Goal: Information Seeking & Learning: Learn about a topic

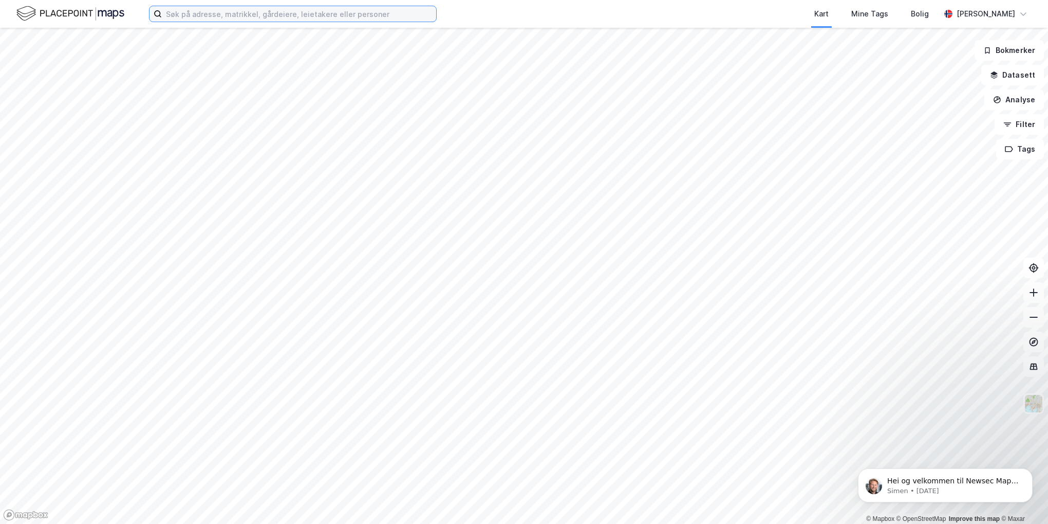
click at [190, 12] on input at bounding box center [299, 13] width 274 height 15
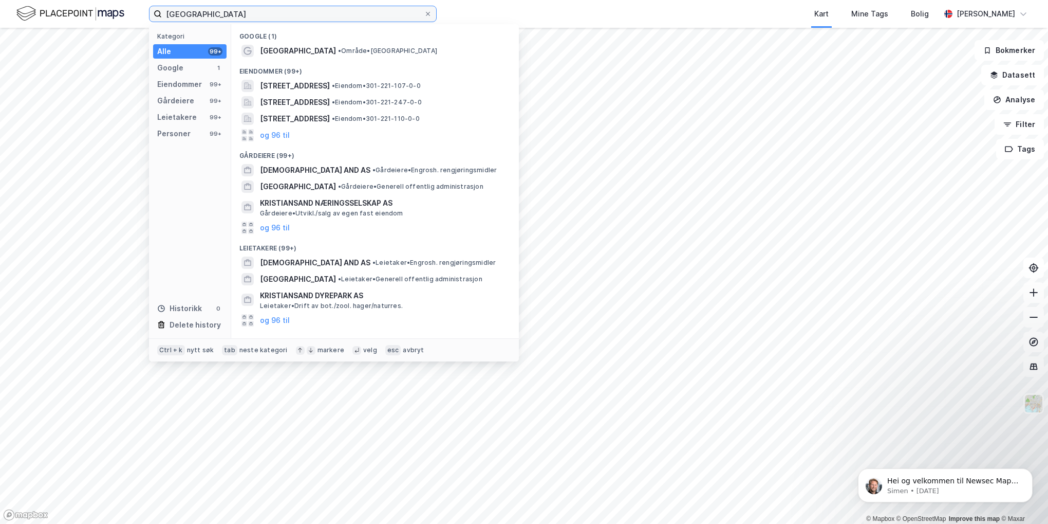
type input "[GEOGRAPHIC_DATA]"
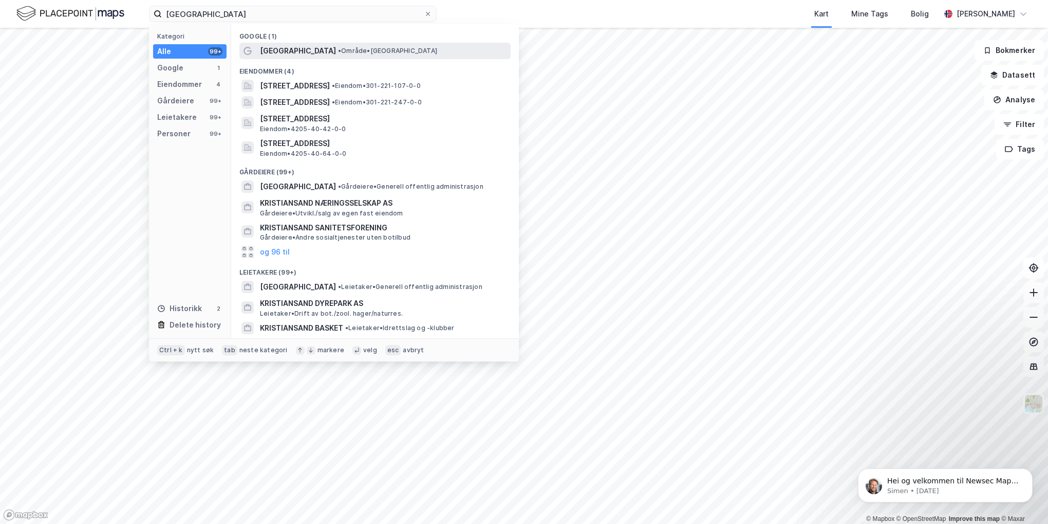
click at [287, 51] on span "[GEOGRAPHIC_DATA]" at bounding box center [298, 51] width 76 height 12
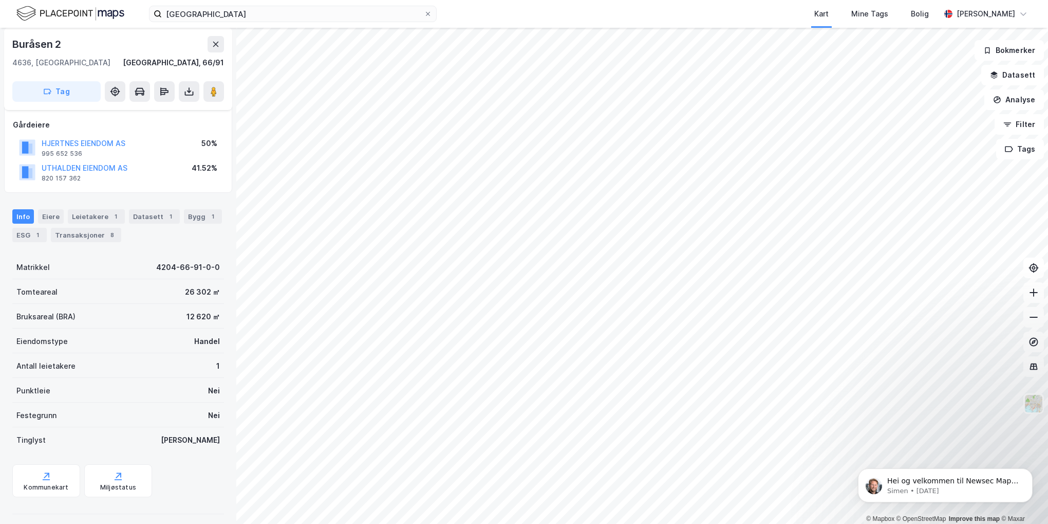
scroll to position [60, 0]
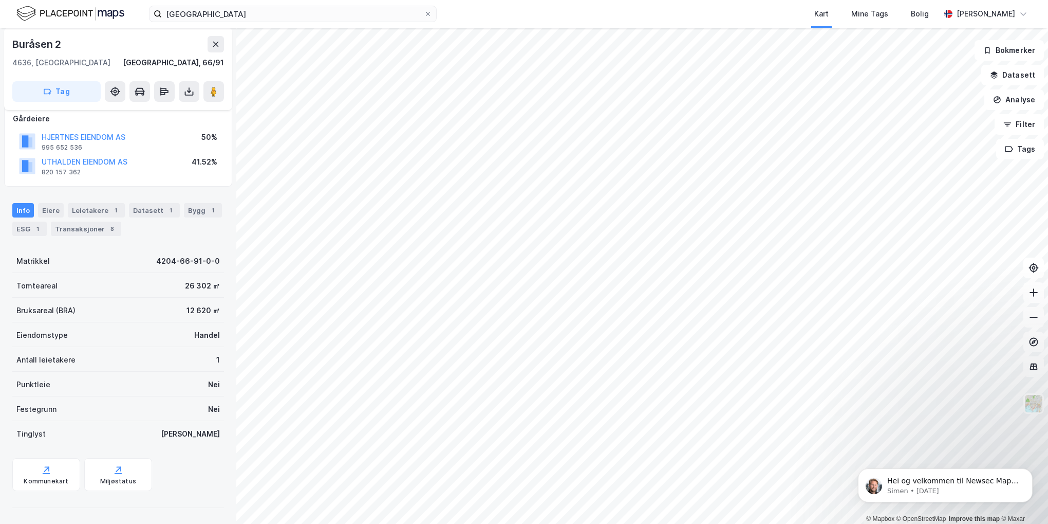
click at [191, 205] on div "Bygg 1" at bounding box center [203, 210] width 38 height 14
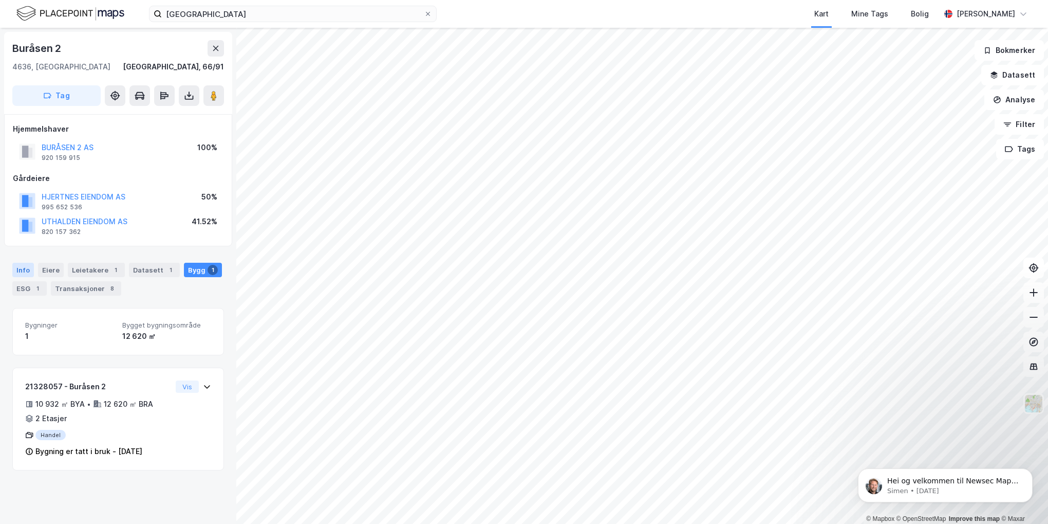
click at [25, 268] on div "Info" at bounding box center [23, 270] width 22 height 14
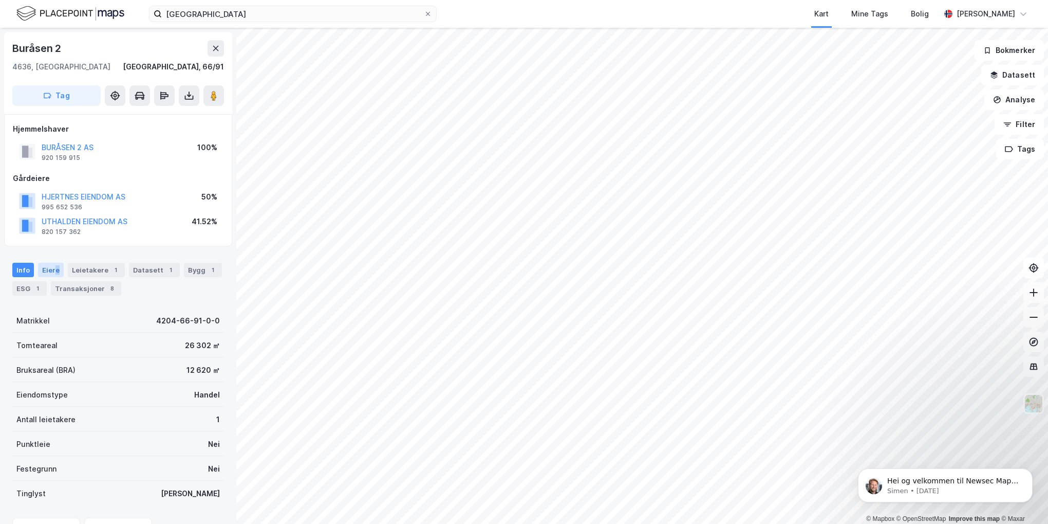
click at [55, 268] on div "Eiere" at bounding box center [51, 270] width 26 height 14
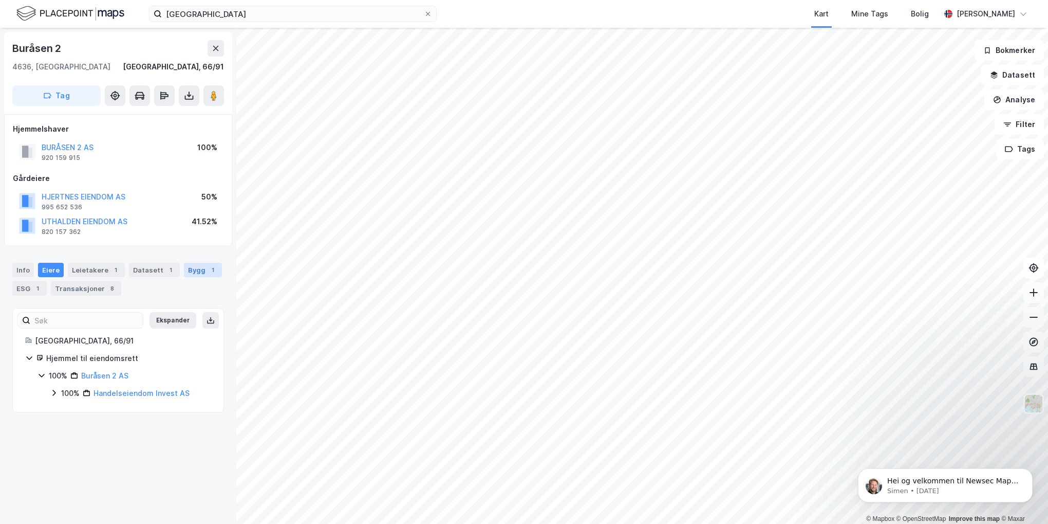
click at [189, 266] on div "Bygg 1" at bounding box center [203, 270] width 38 height 14
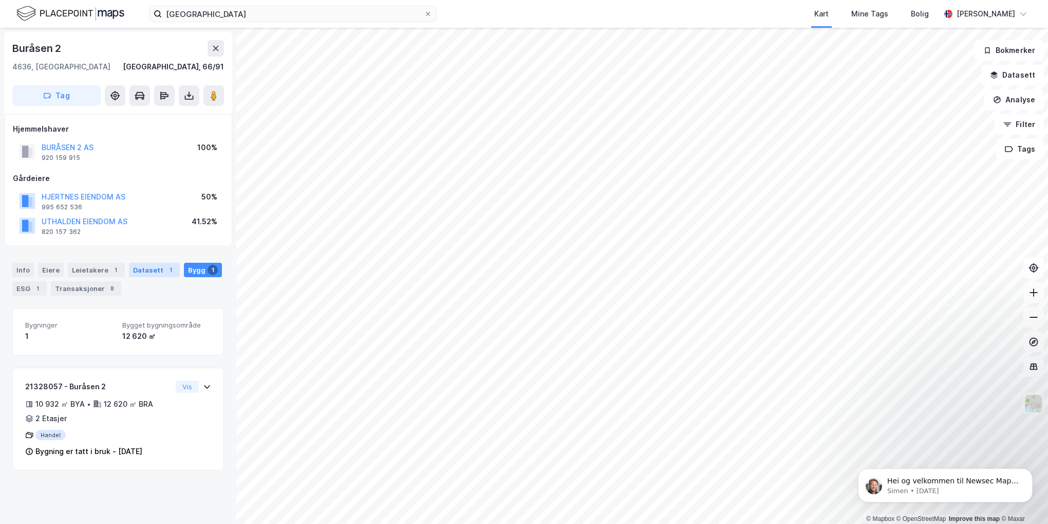
click at [150, 270] on div "Datasett 1" at bounding box center [154, 270] width 51 height 14
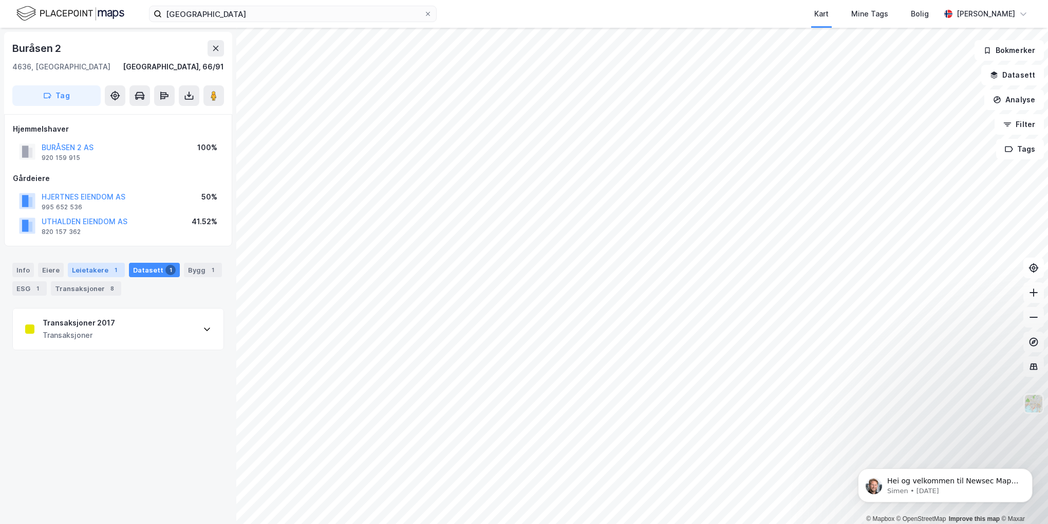
click at [90, 269] on div "Leietakere 1" at bounding box center [96, 270] width 57 height 14
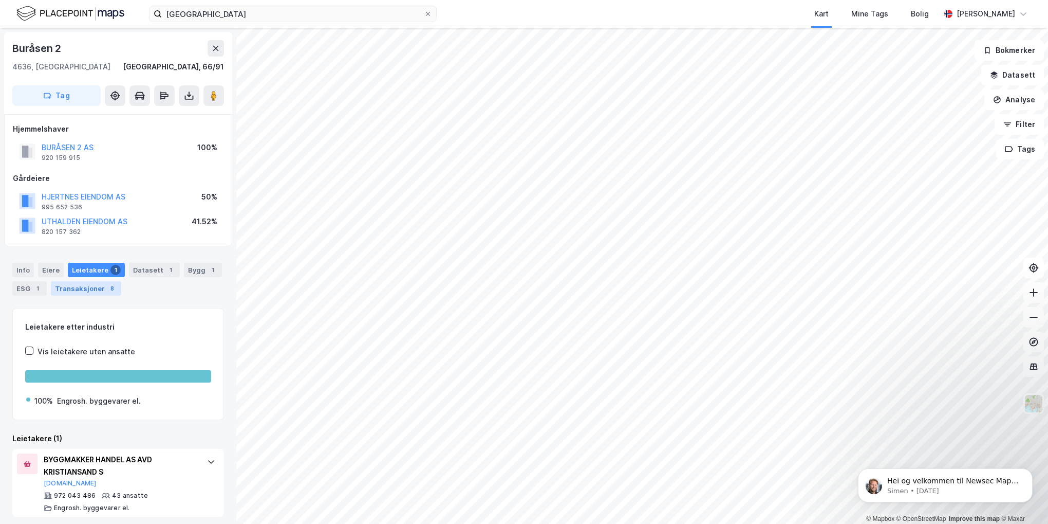
click at [97, 286] on div "Transaksjoner 8" at bounding box center [86, 288] width 70 height 14
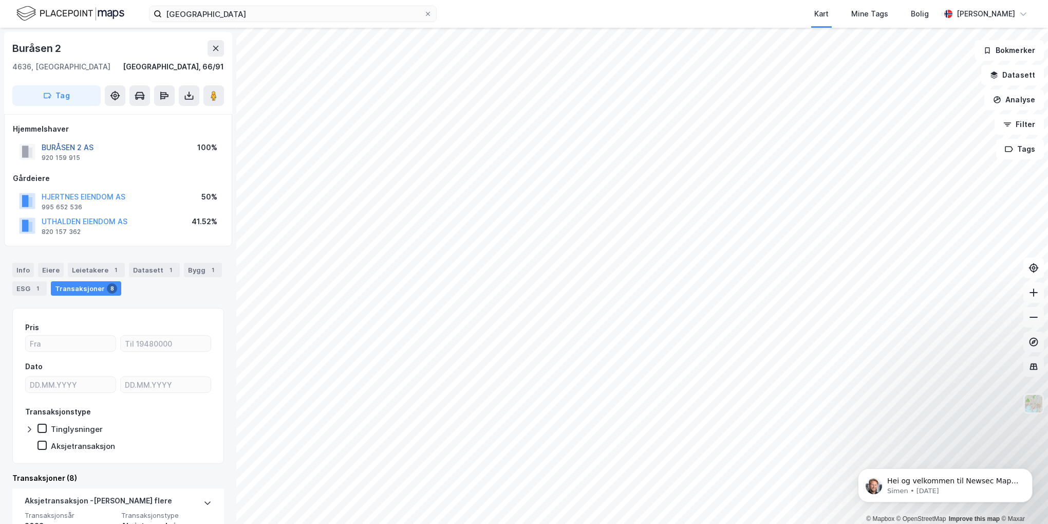
click at [0, 0] on button "BURÅSEN 2 AS" at bounding box center [0, 0] width 0 height 0
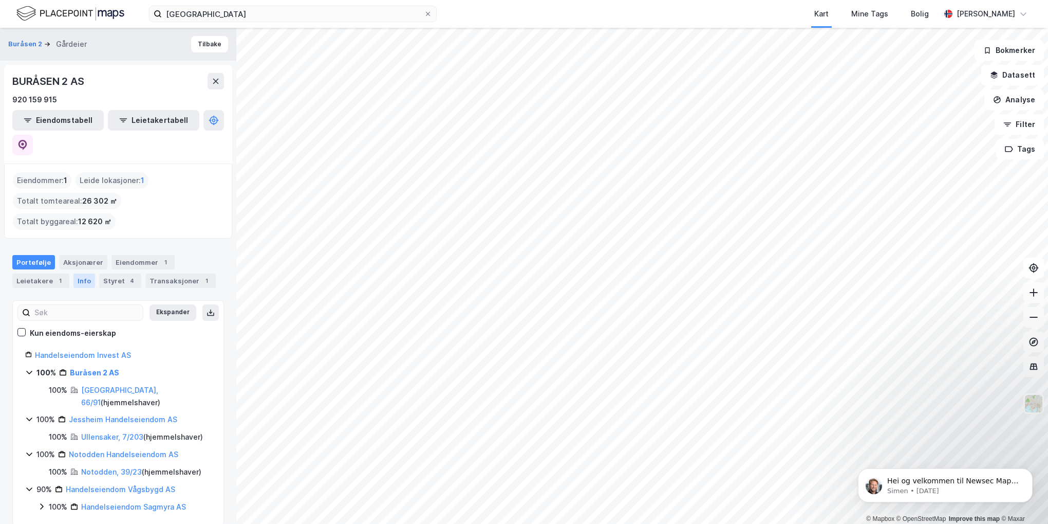
click at [86, 273] on div "Info" at bounding box center [84, 280] width 22 height 14
